Goal: Find contact information: Find contact information

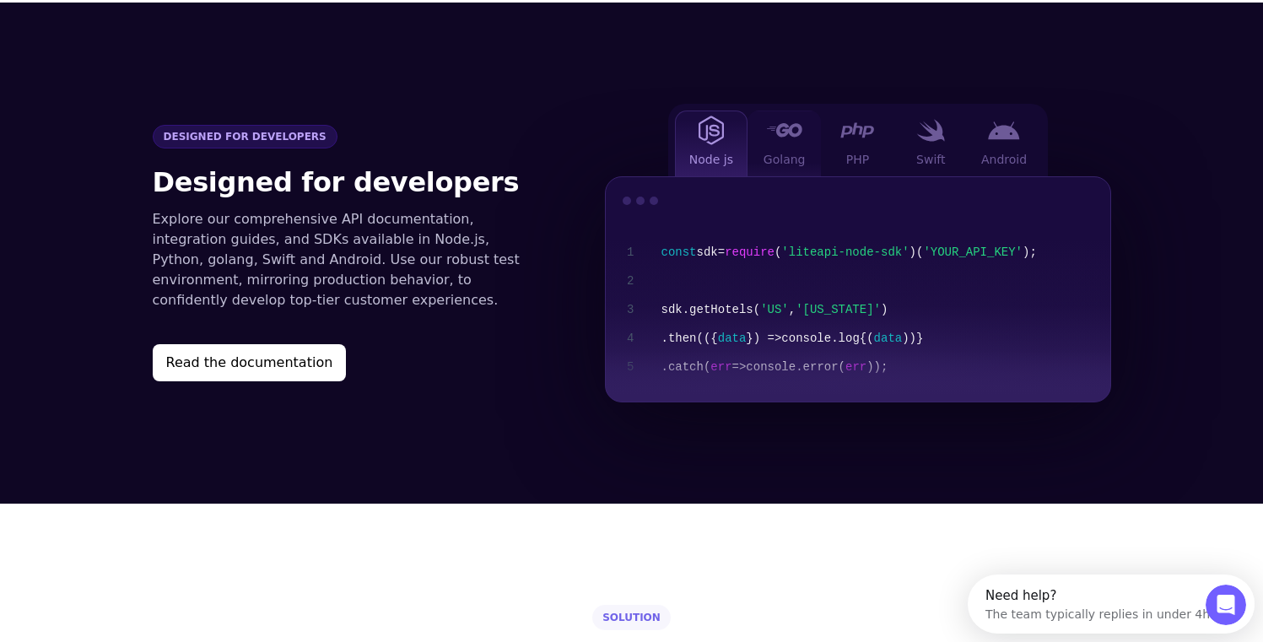
click at [780, 124] on div "Golang" at bounding box center [784, 144] width 73 height 66
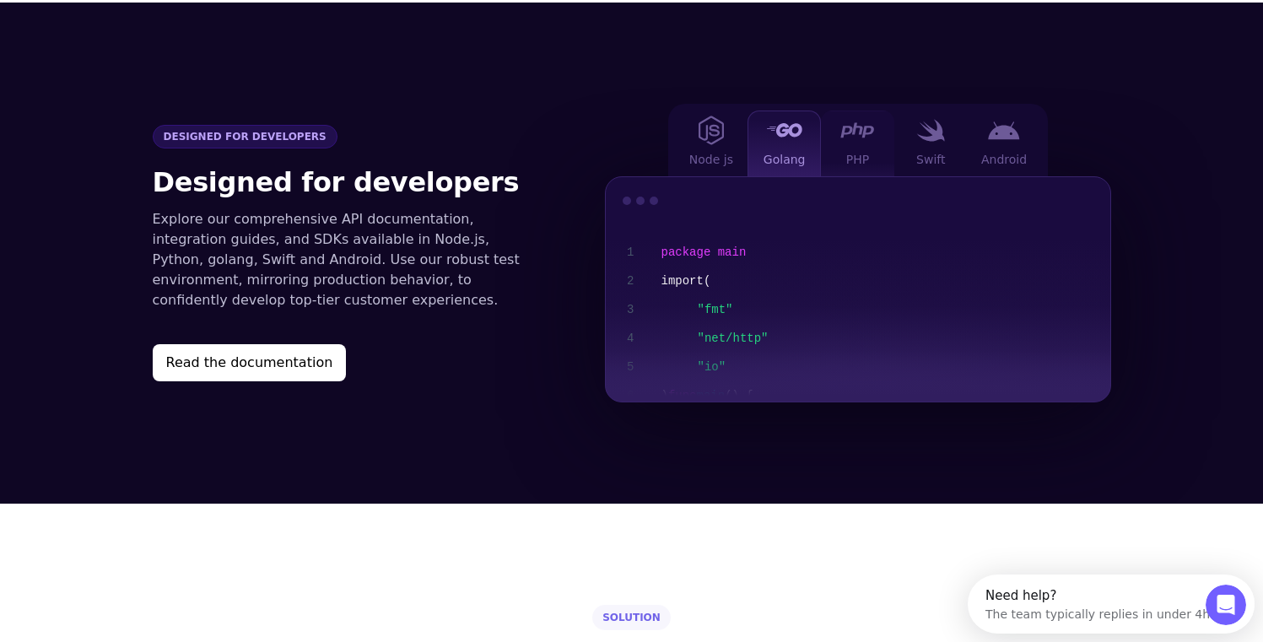
click at [851, 120] on div at bounding box center [858, 130] width 34 height 21
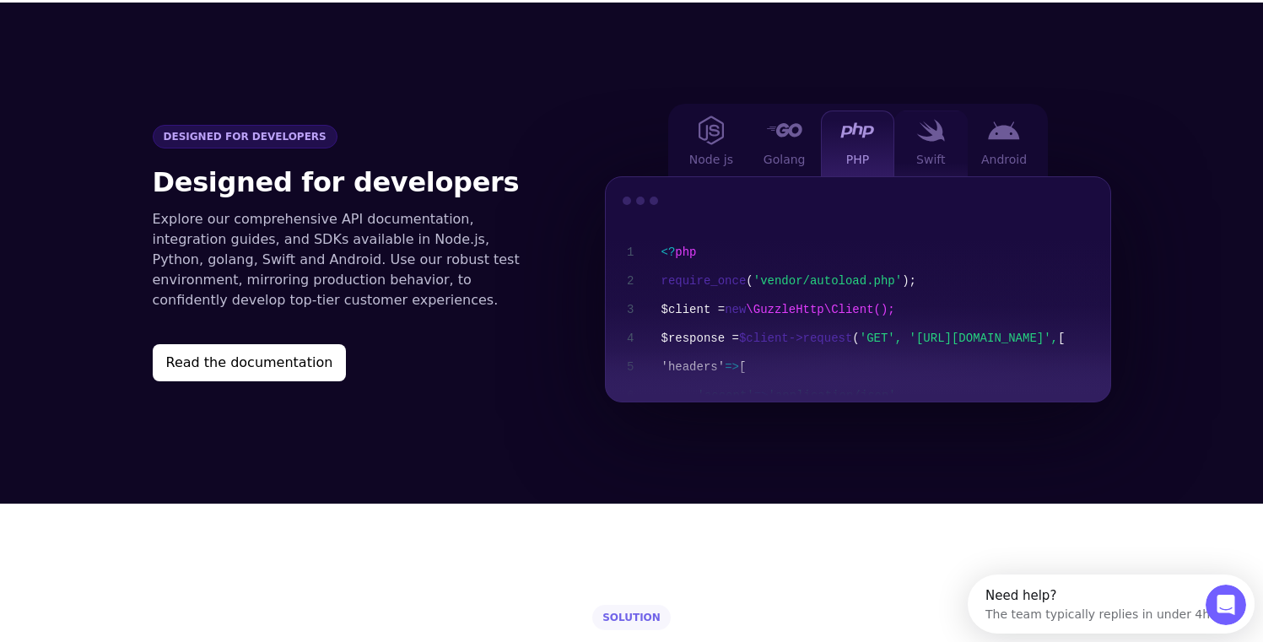
click at [930, 116] on div "Swift" at bounding box center [931, 144] width 73 height 66
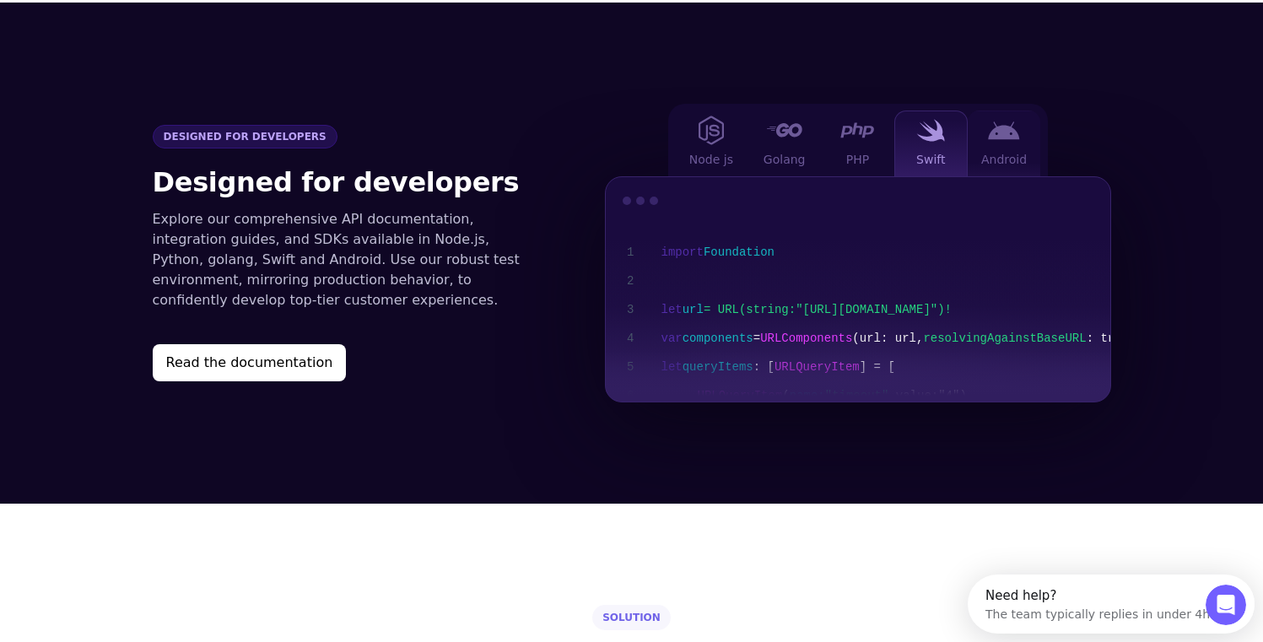
click at [995, 116] on div "Android" at bounding box center [1004, 144] width 73 height 66
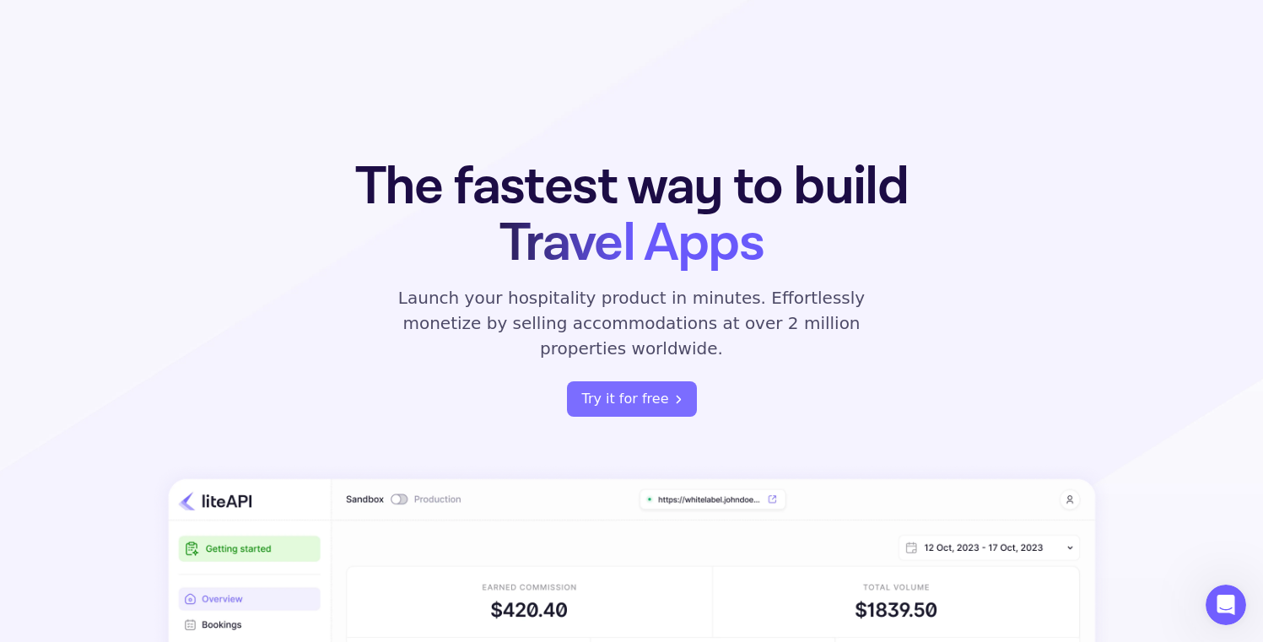
scroll to position [489, 0]
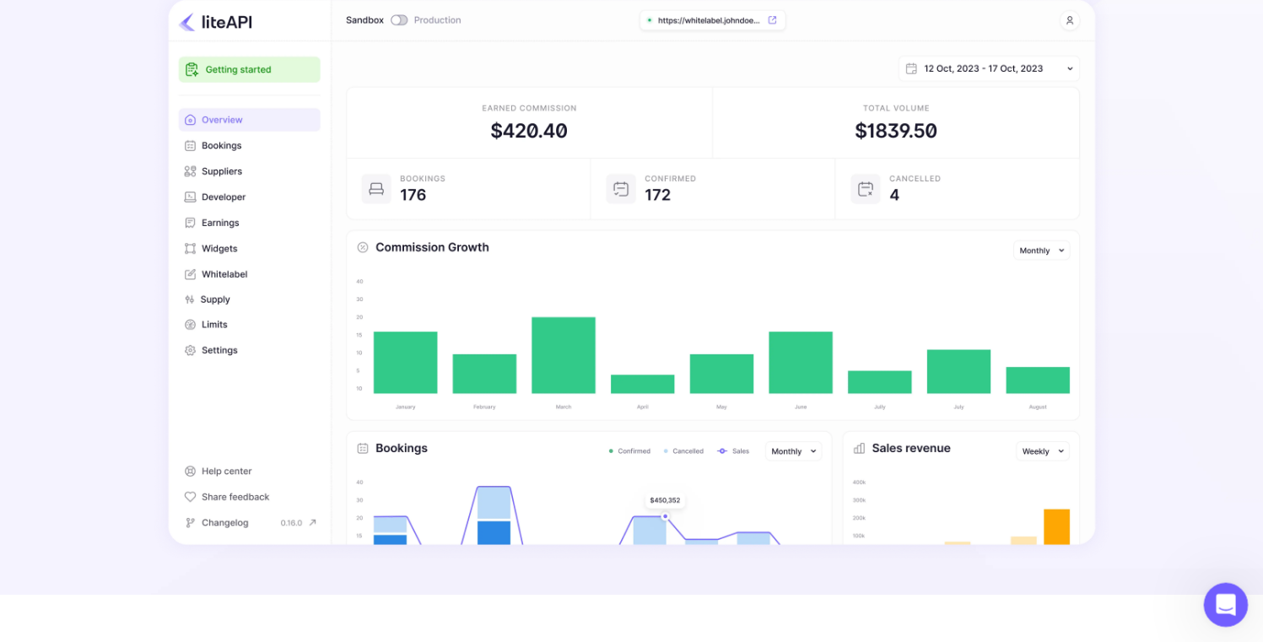
click at [1223, 597] on icon "Open Intercom Messenger" at bounding box center [1224, 603] width 28 height 28
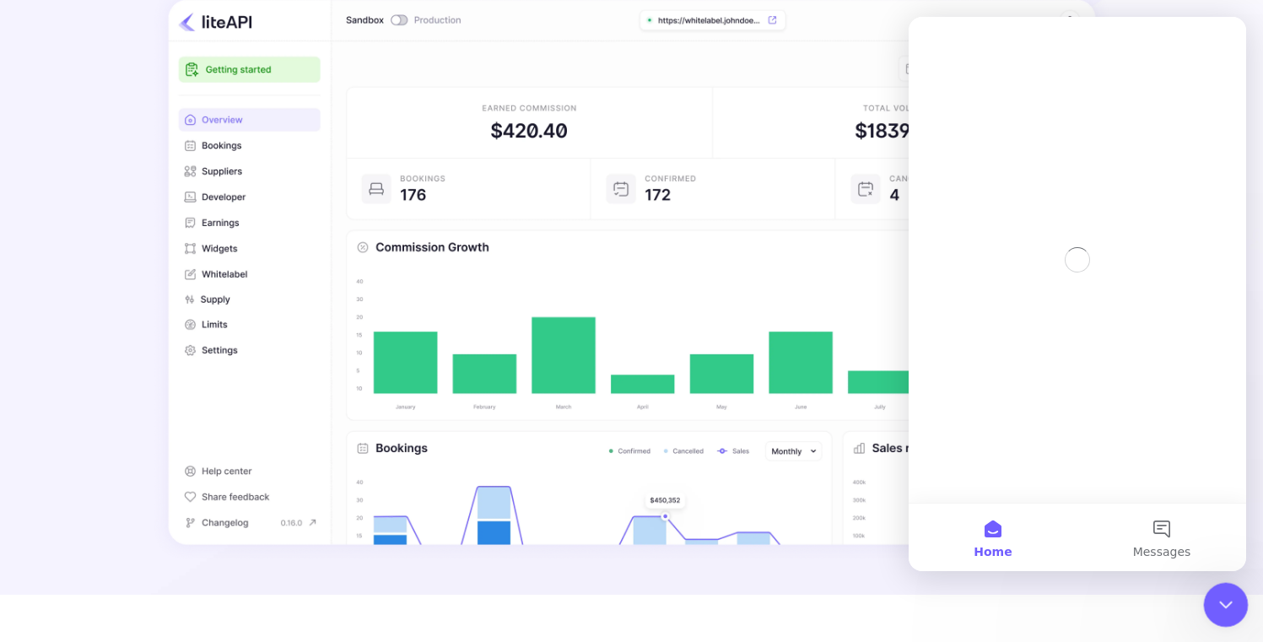
scroll to position [0, 0]
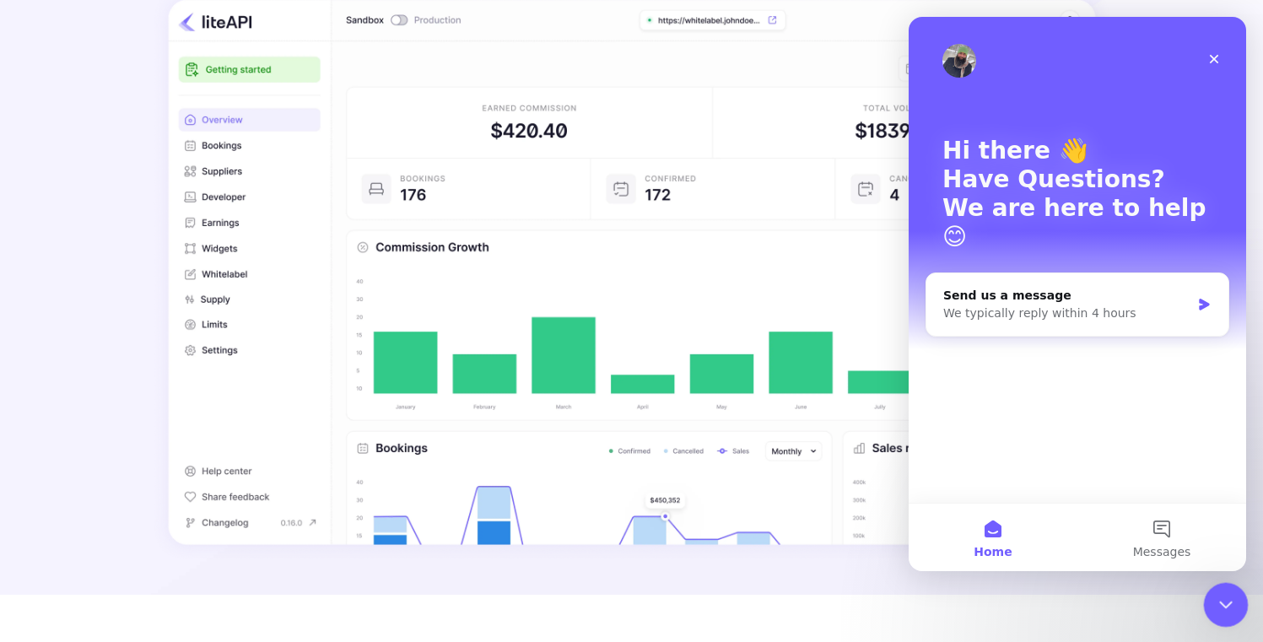
click at [1227, 613] on div "Close Intercom Messenger" at bounding box center [1223, 602] width 41 height 41
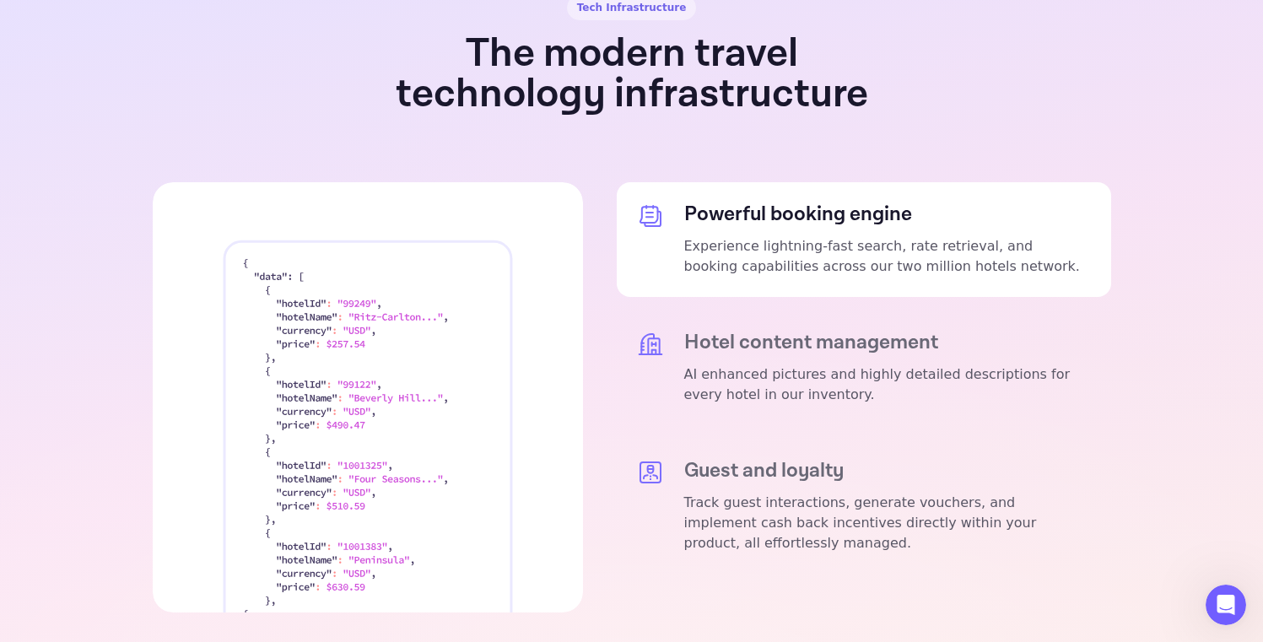
scroll to position [3225, 0]
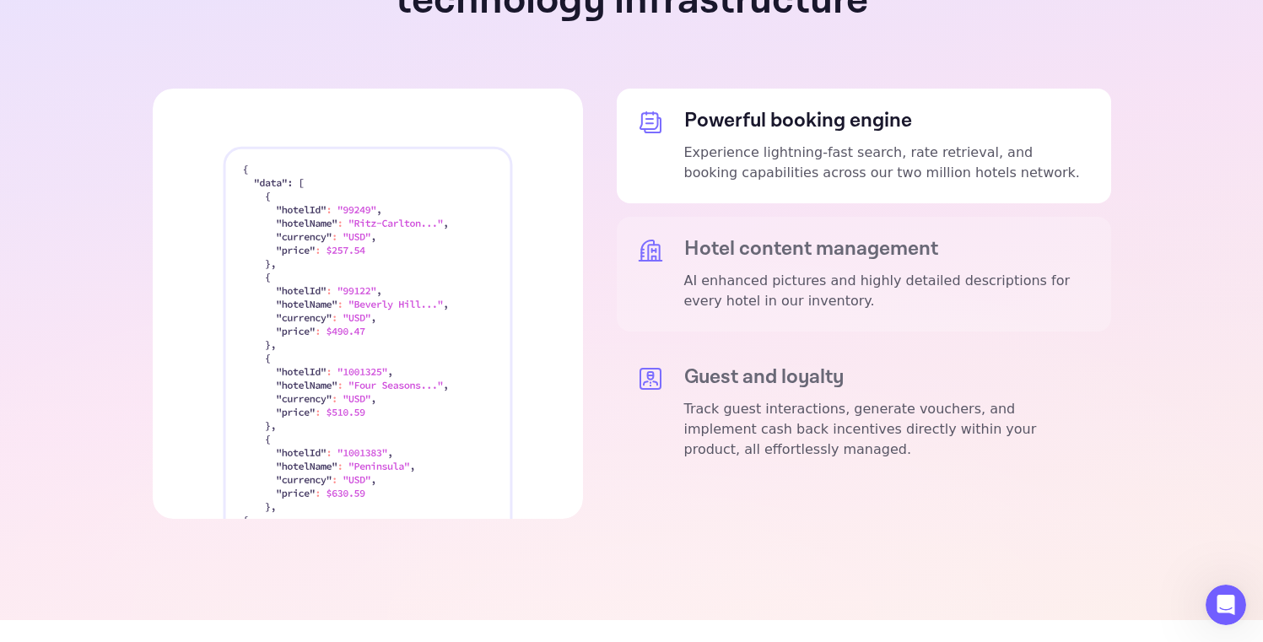
click at [738, 271] on p "AI enhanced pictures and highly detailed descriptions for every hotel in our in…" at bounding box center [887, 291] width 407 height 41
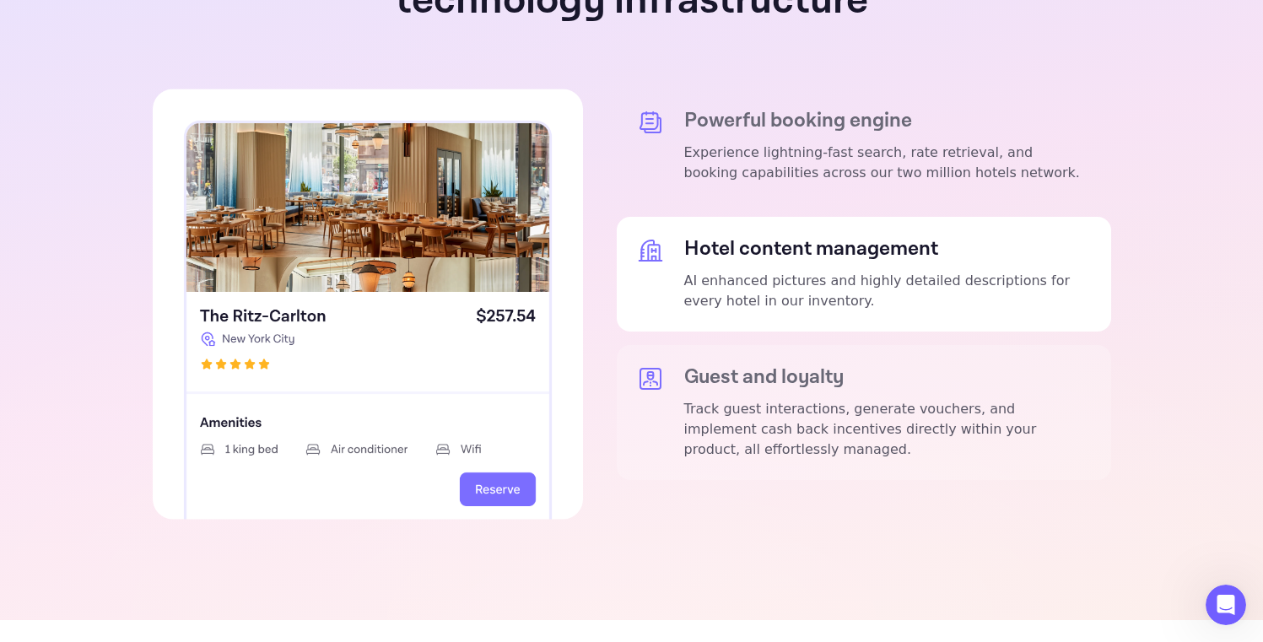
click at [772, 399] on p "Track guest interactions, generate vouchers, and implement cash back incentives…" at bounding box center [887, 429] width 407 height 61
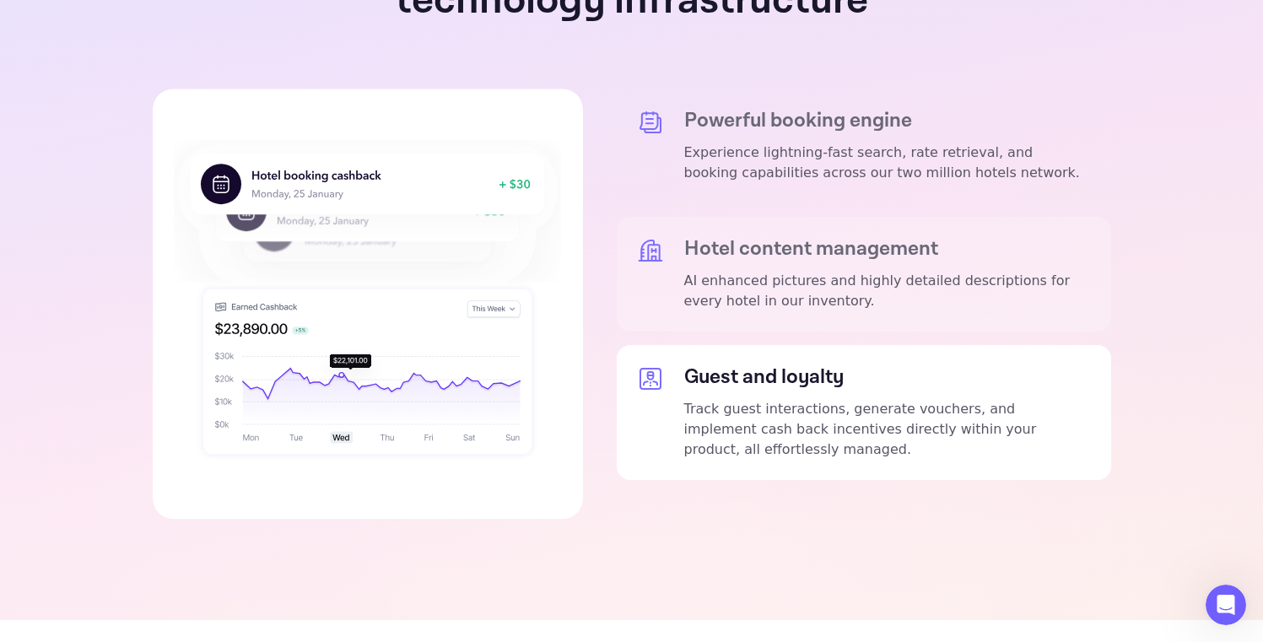
click at [779, 264] on div "Hotel content management AI enhanced pictures and highly detailed descriptions …" at bounding box center [864, 274] width 495 height 115
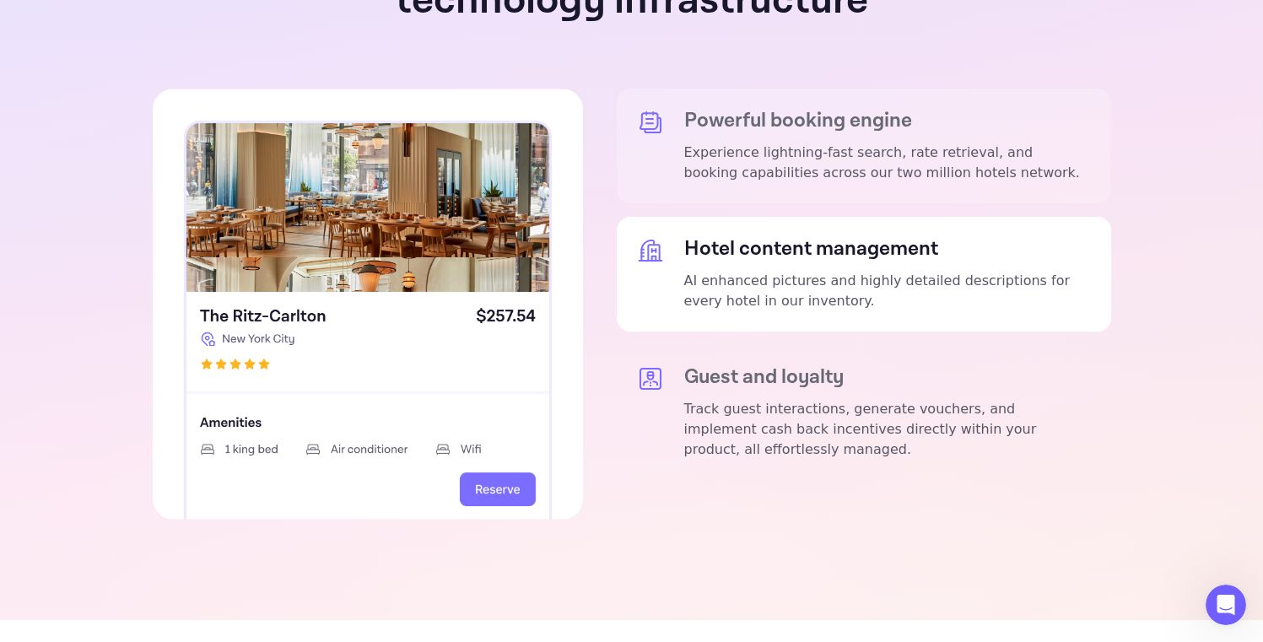
click at [765, 143] on p "Experience lightning-fast search, rate retrieval, and booking capabilities acro…" at bounding box center [887, 163] width 407 height 41
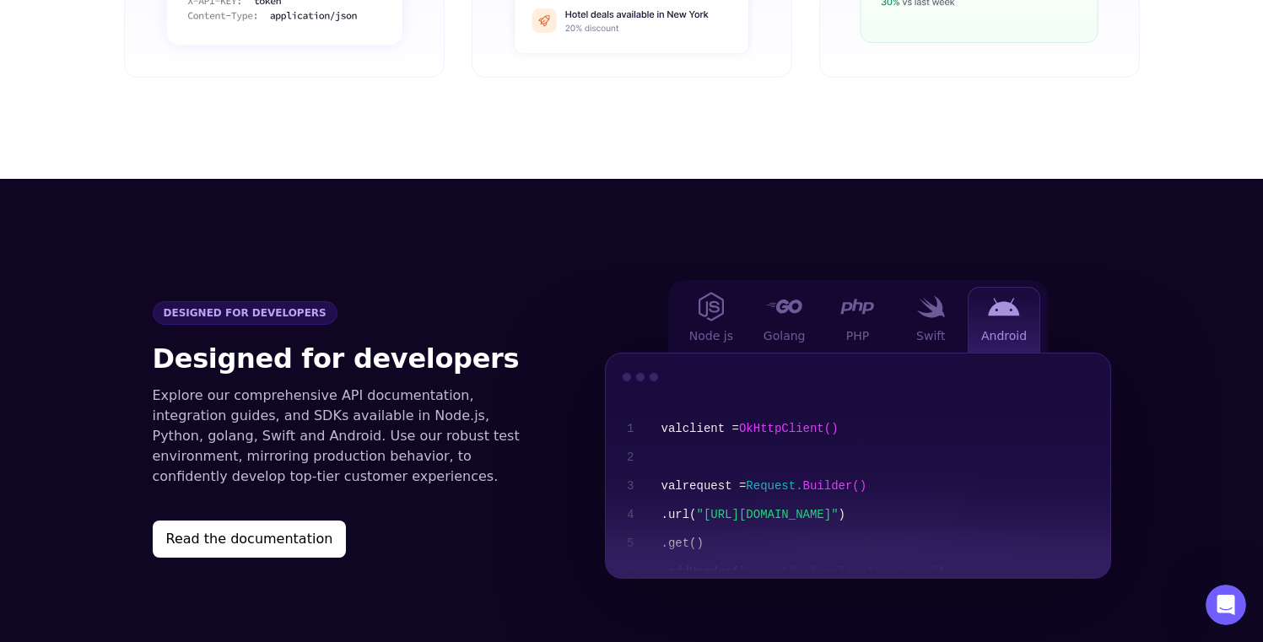
scroll to position [1640, 0]
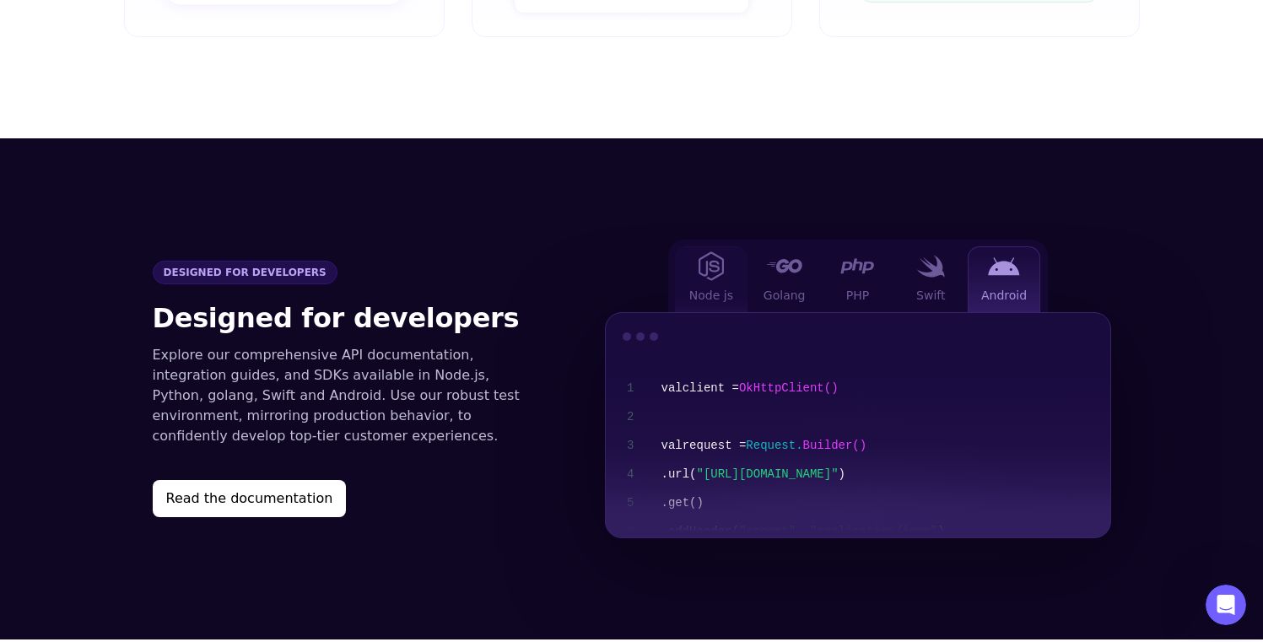
click at [732, 246] on div "Node js" at bounding box center [711, 279] width 73 height 66
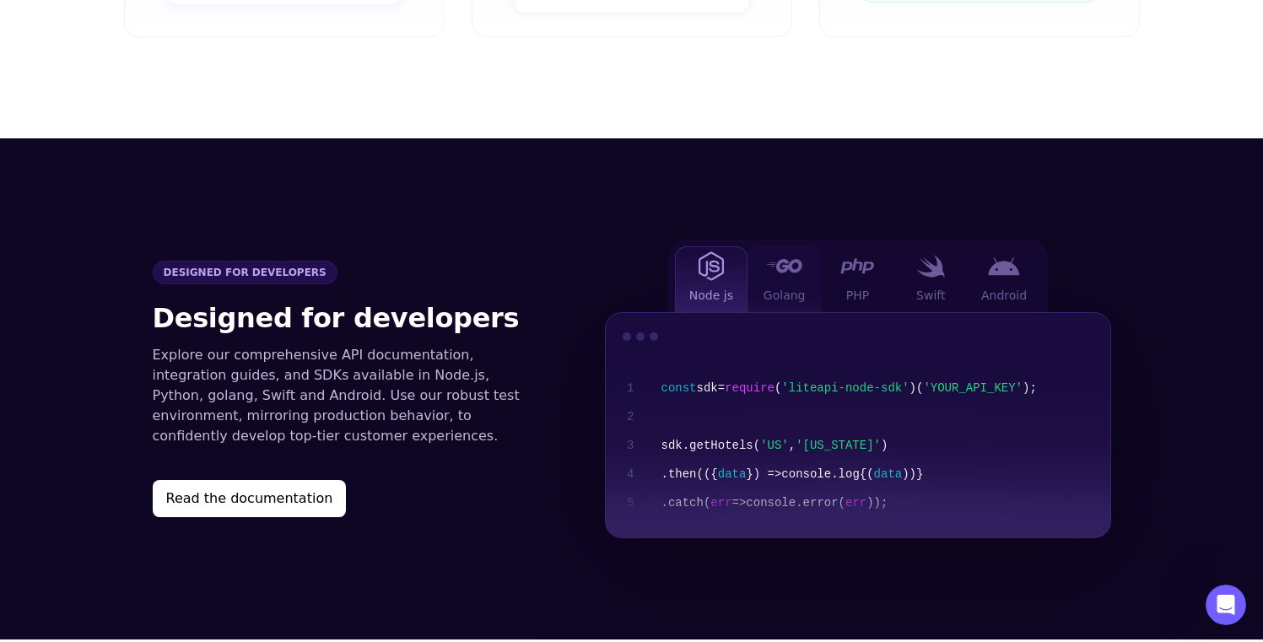
click at [777, 259] on img at bounding box center [784, 266] width 36 height 14
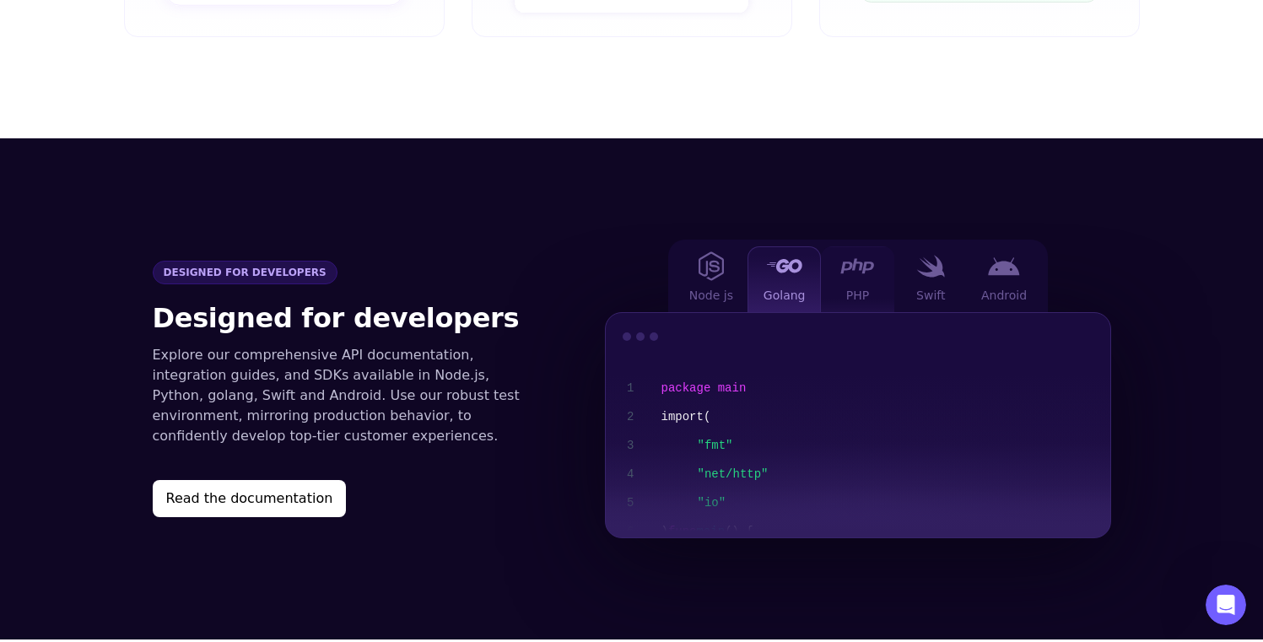
click at [851, 254] on div "PHP" at bounding box center [857, 279] width 73 height 66
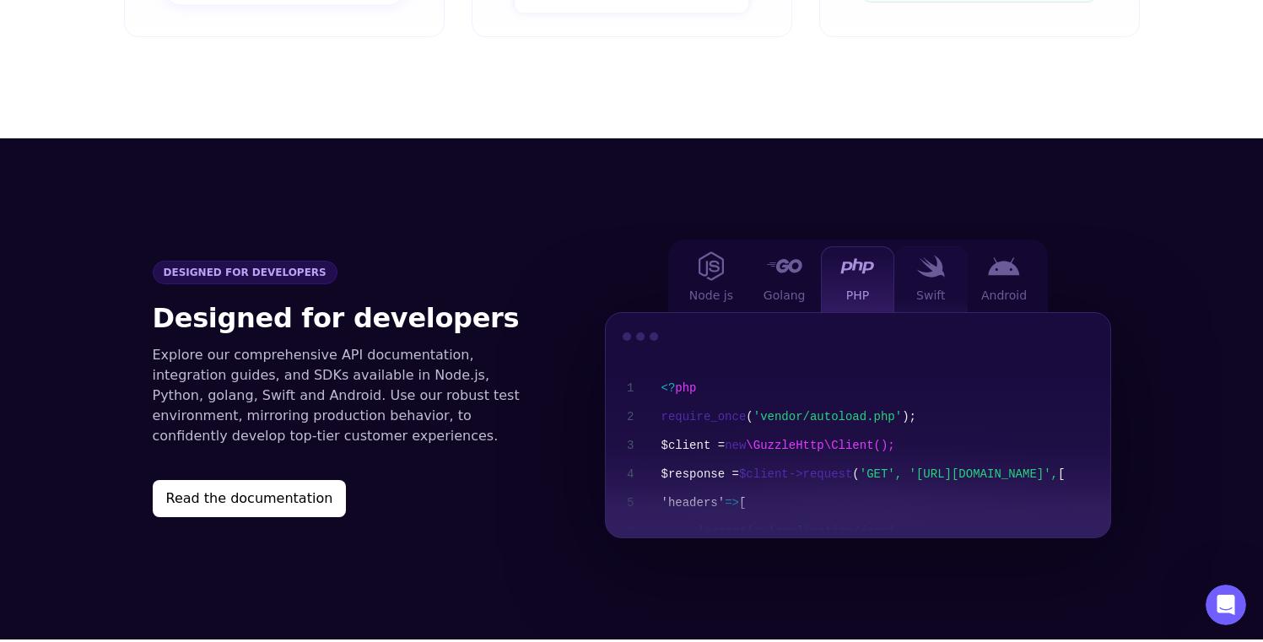
click at [919, 255] on img at bounding box center [930, 266] width 29 height 23
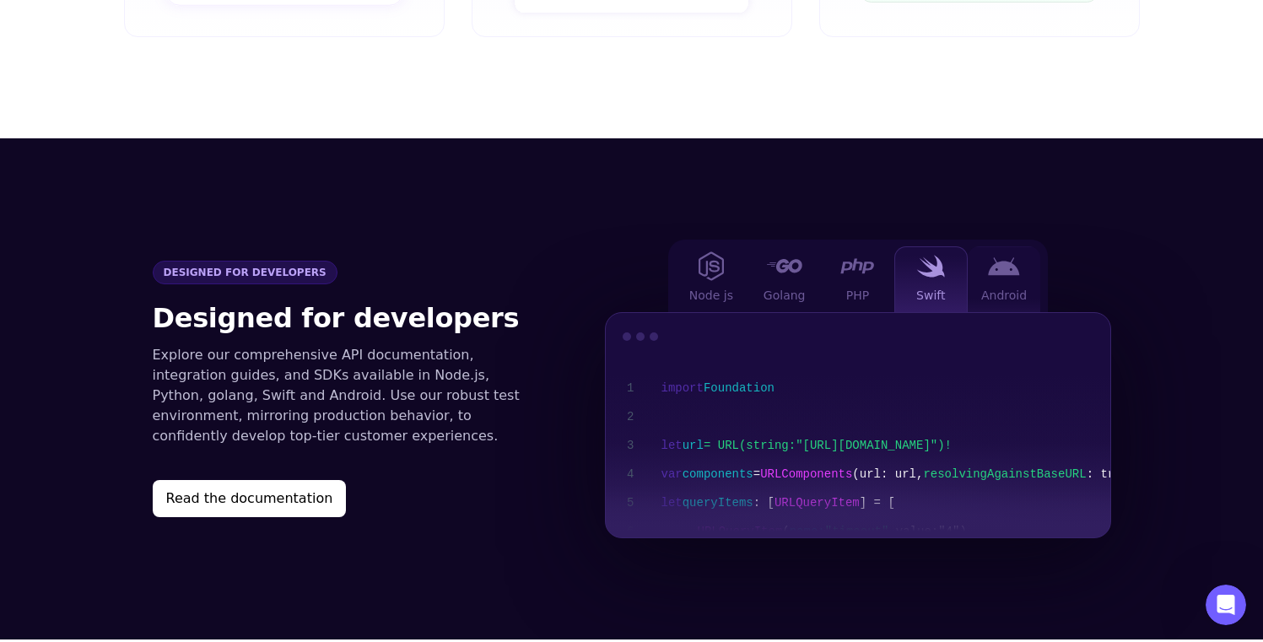
click at [1003, 257] on img at bounding box center [1004, 266] width 32 height 19
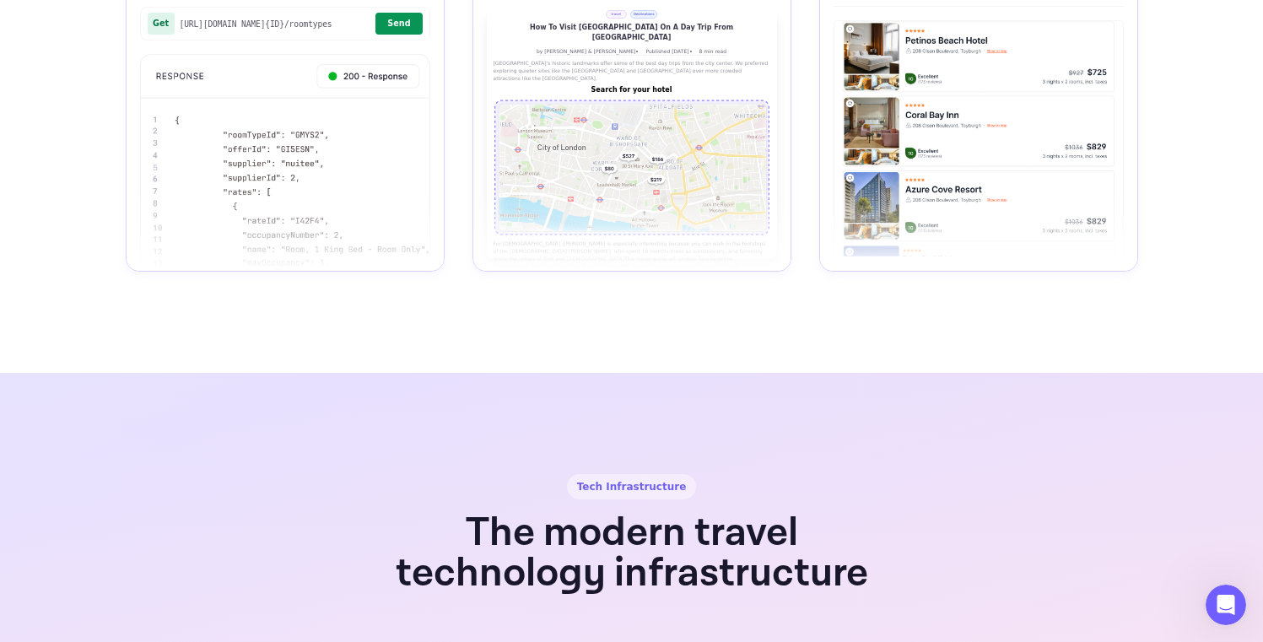
scroll to position [3156, 0]
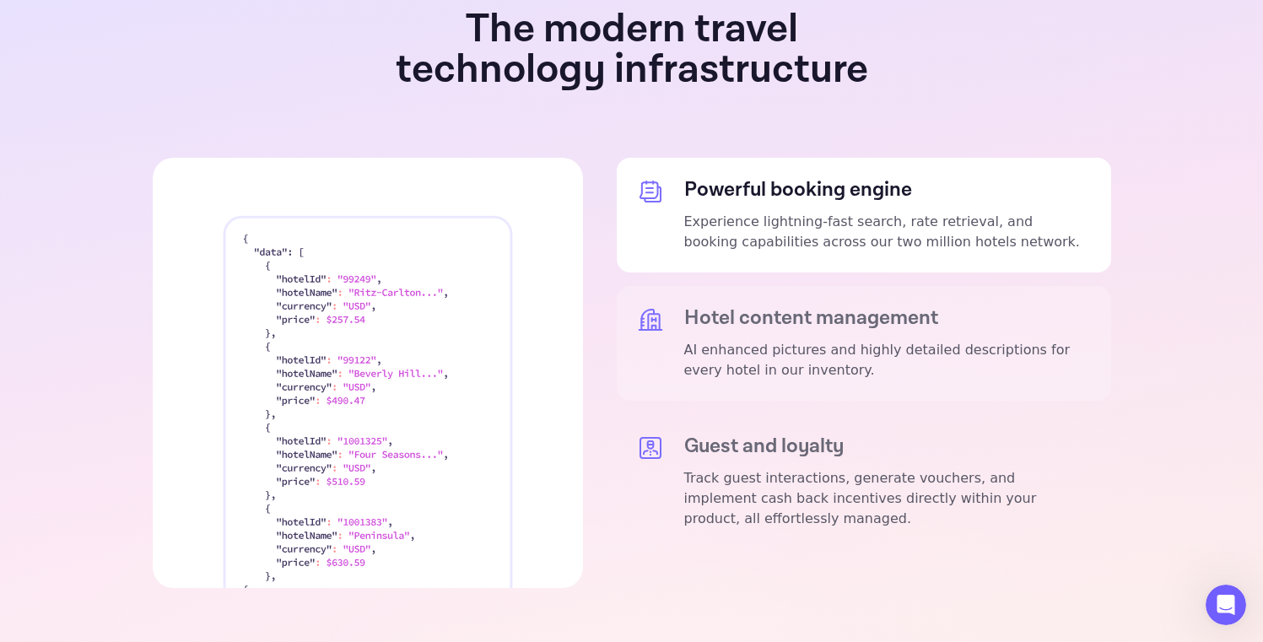
click at [857, 340] on p "AI enhanced pictures and highly detailed descriptions for every hotel in our in…" at bounding box center [887, 360] width 407 height 41
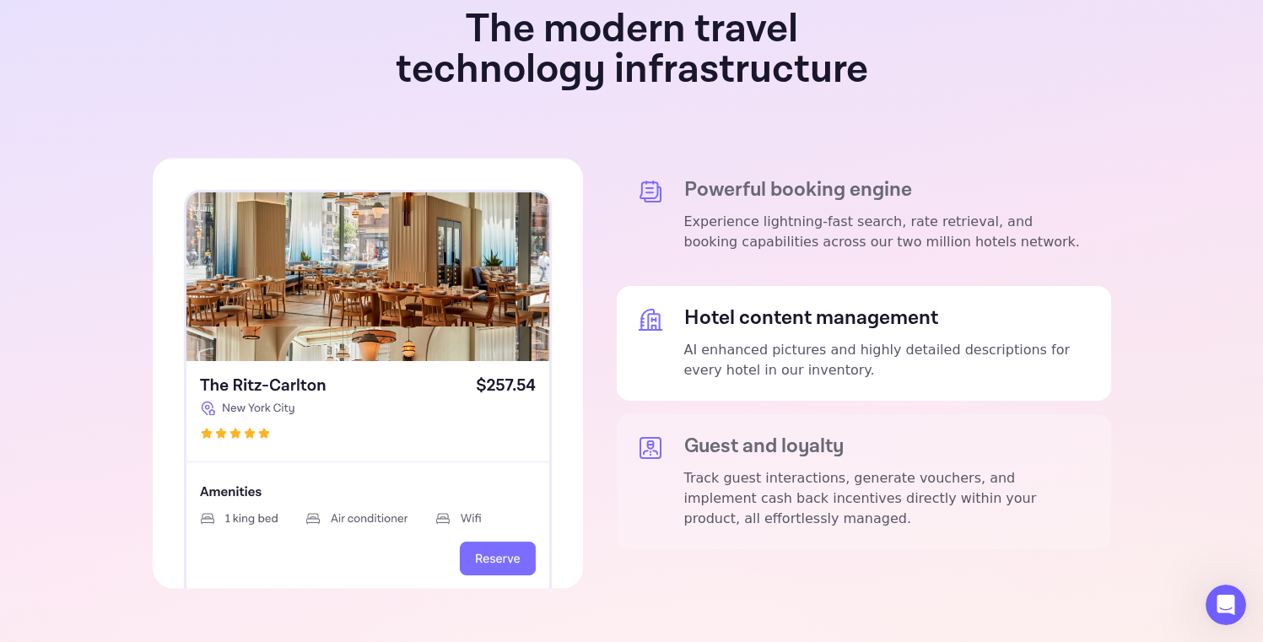
click at [842, 468] on p "Track guest interactions, generate vouchers, and implement cash back incentives…" at bounding box center [887, 498] width 407 height 61
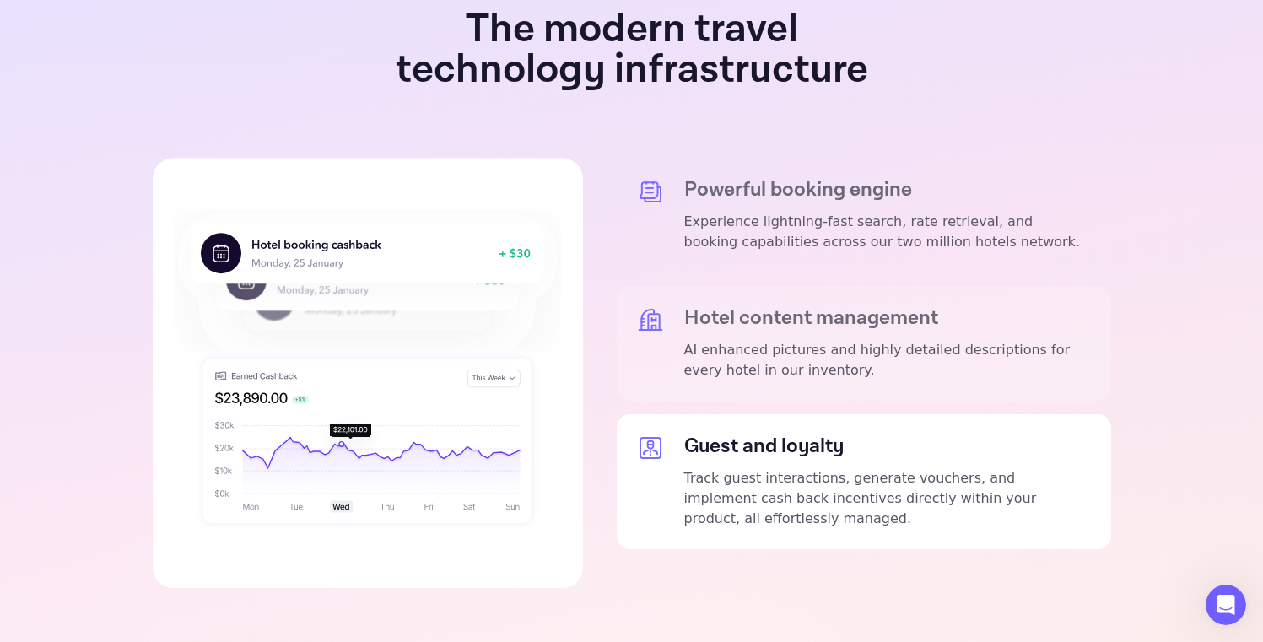
click at [830, 340] on p "AI enhanced pictures and highly detailed descriptions for every hotel in our in…" at bounding box center [887, 360] width 407 height 41
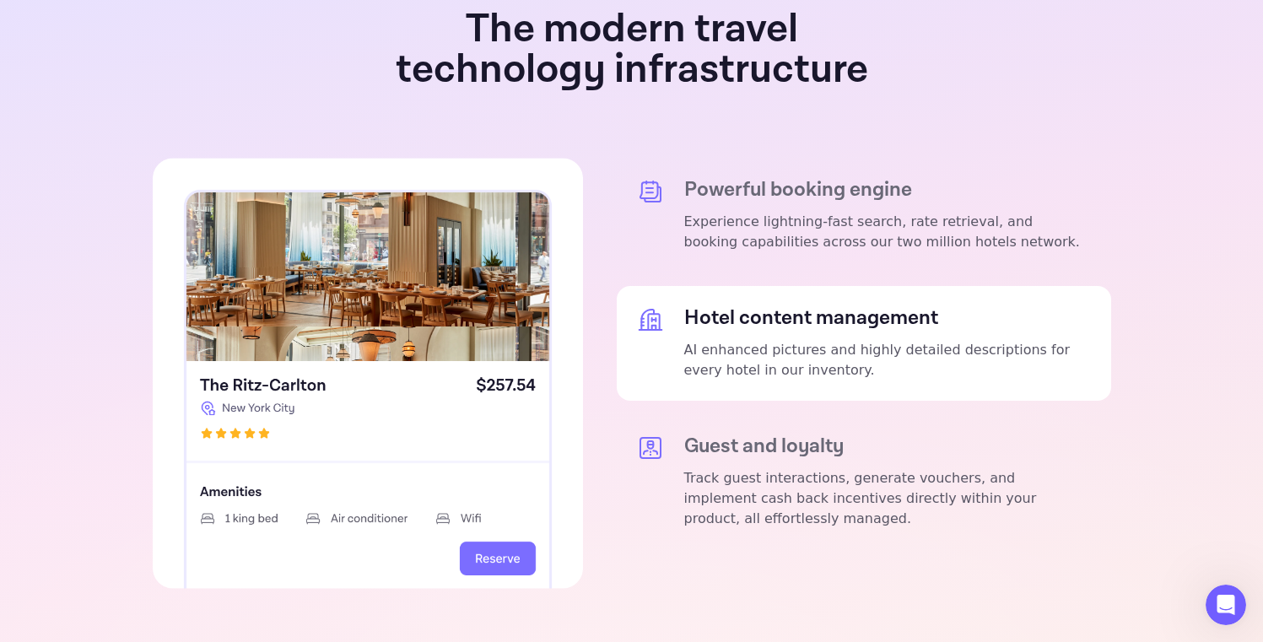
click at [468, 327] on img at bounding box center [368, 373] width 430 height 431
click at [738, 212] on p "Experience lightning-fast search, rate retrieval, and booking capabilities acro…" at bounding box center [887, 232] width 407 height 41
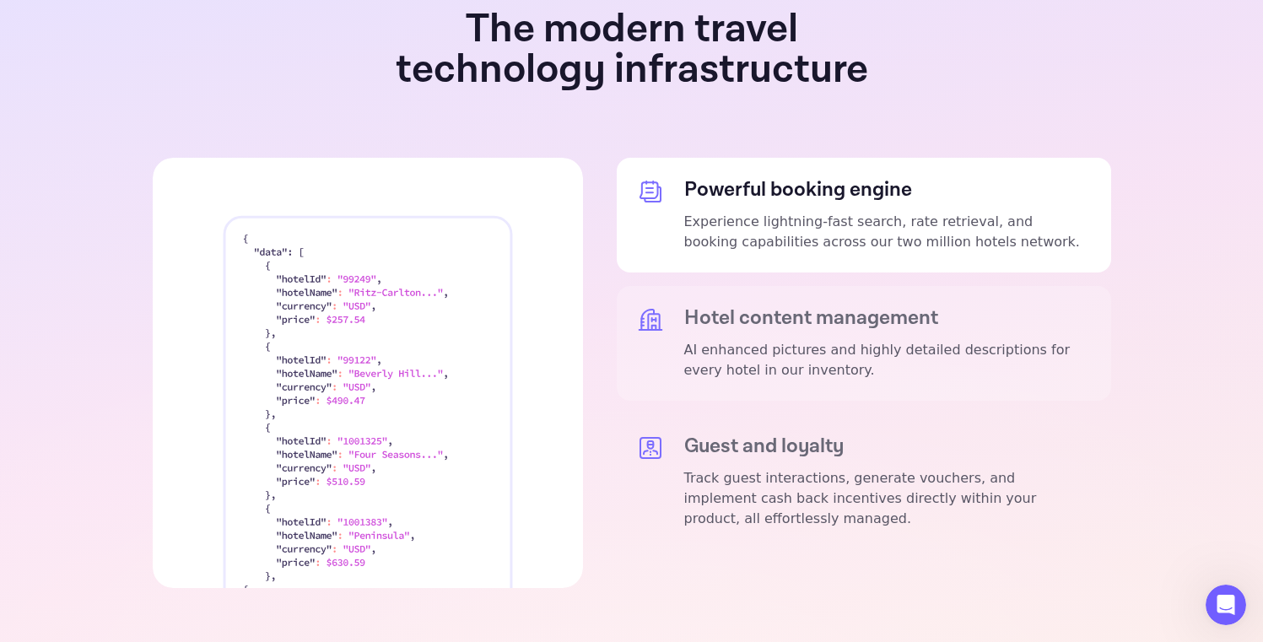
click at [775, 306] on div "Hotel content management AI enhanced pictures and highly detailed descriptions …" at bounding box center [887, 343] width 407 height 74
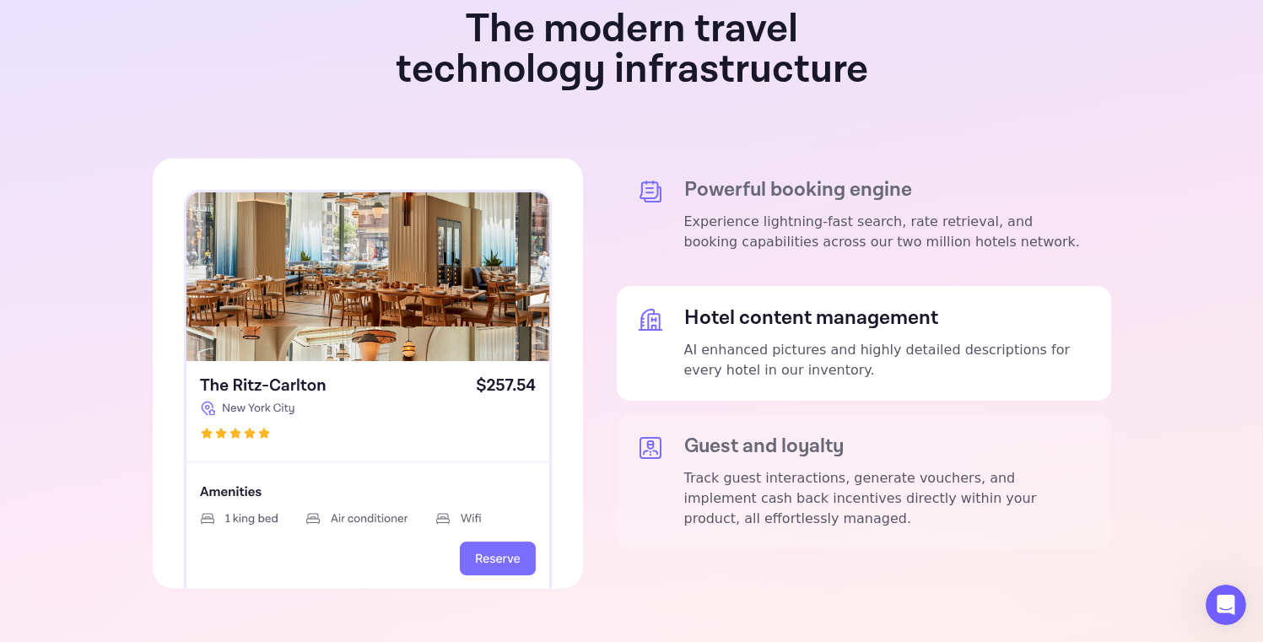
click at [808, 435] on h5 "Guest and loyalty" at bounding box center [887, 447] width 407 height 24
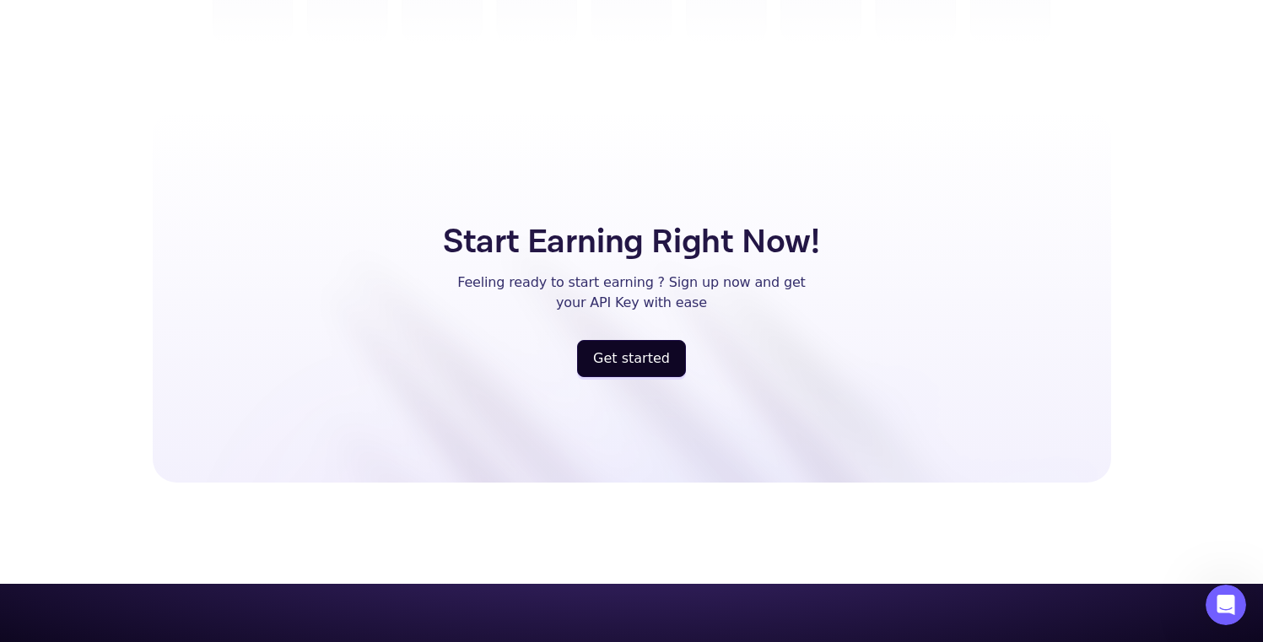
scroll to position [4461, 0]
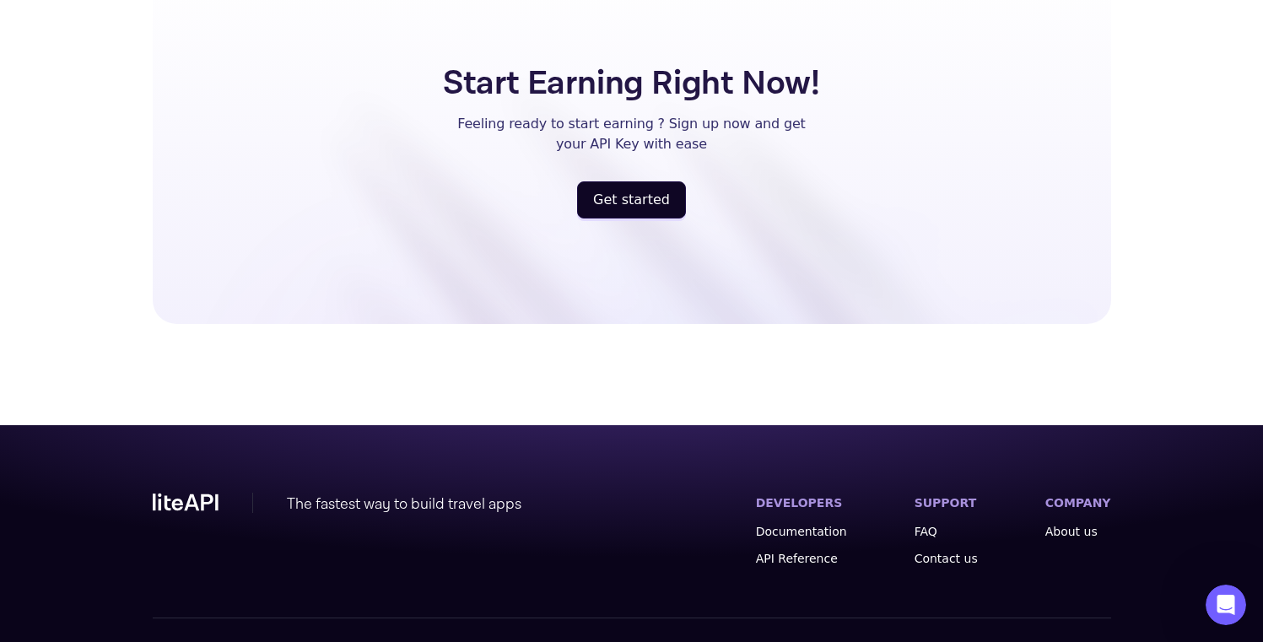
click at [1100, 641] on span "Powered by Nuitée" at bounding box center [1055, 654] width 111 height 17
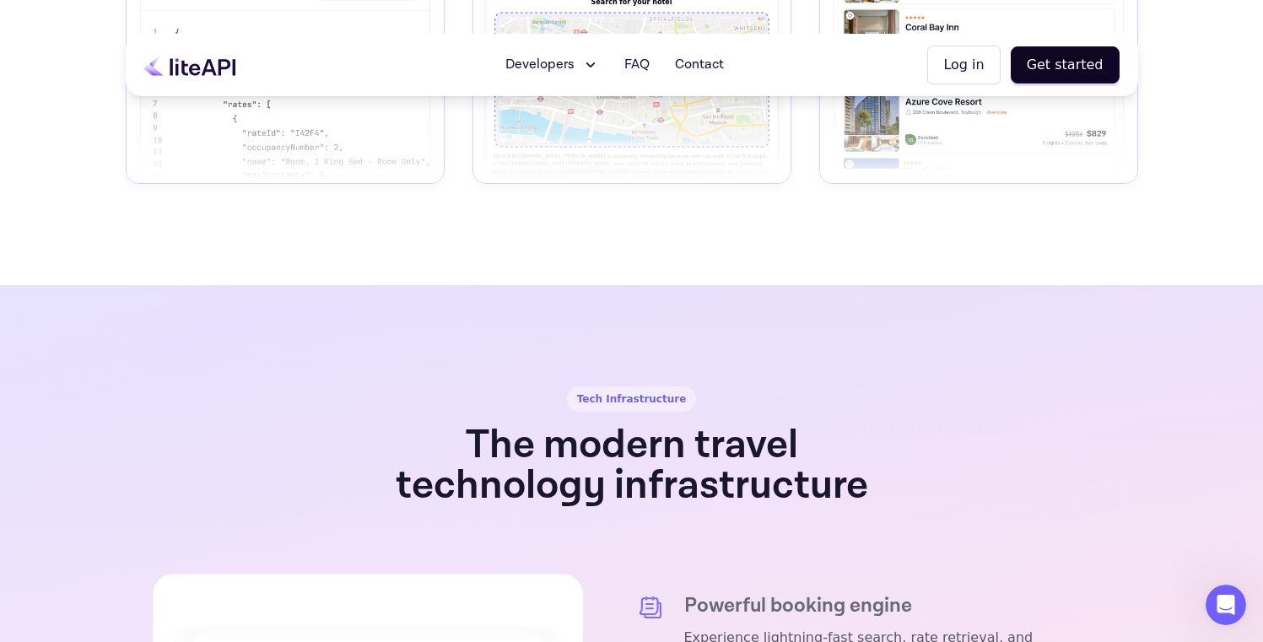
scroll to position [2195, 0]
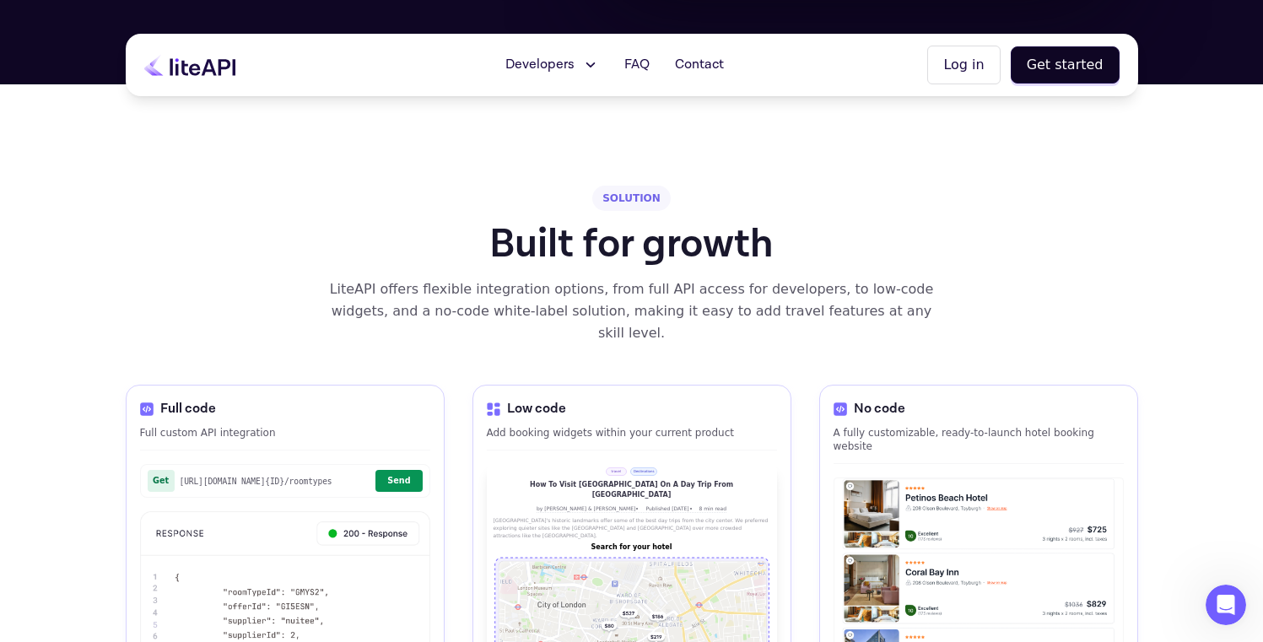
click at [182, 46] on div "Developers Documentation API Reference Status FAQ Contact Log in Get started" at bounding box center [632, 65] width 1013 height 62
click at [703, 64] on span "Contact" at bounding box center [699, 65] width 49 height 20
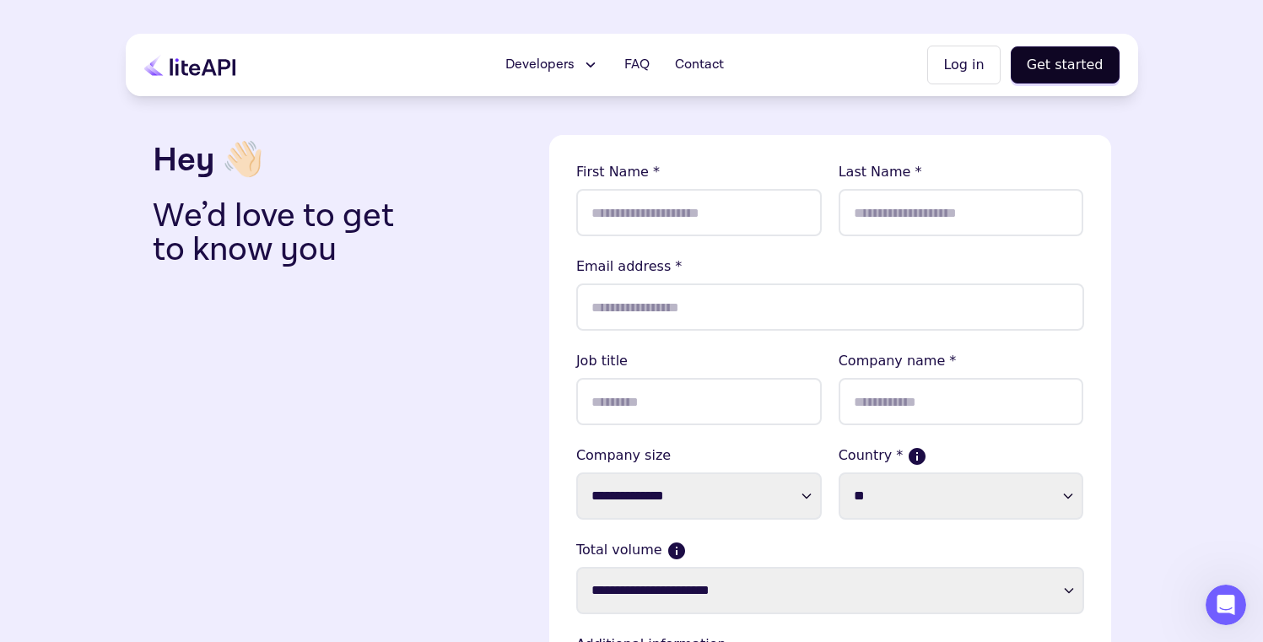
click at [203, 65] on icon at bounding box center [189, 65] width 91 height 22
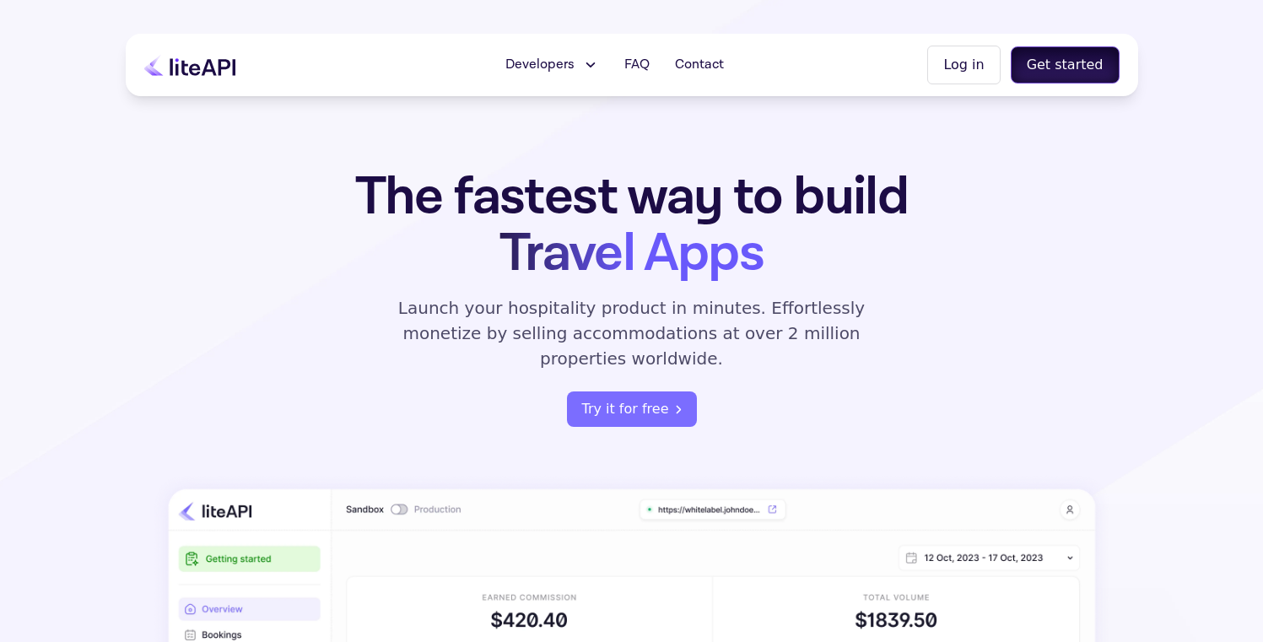
click at [1044, 56] on button "Get started" at bounding box center [1065, 64] width 109 height 37
